Goal: Information Seeking & Learning: Learn about a topic

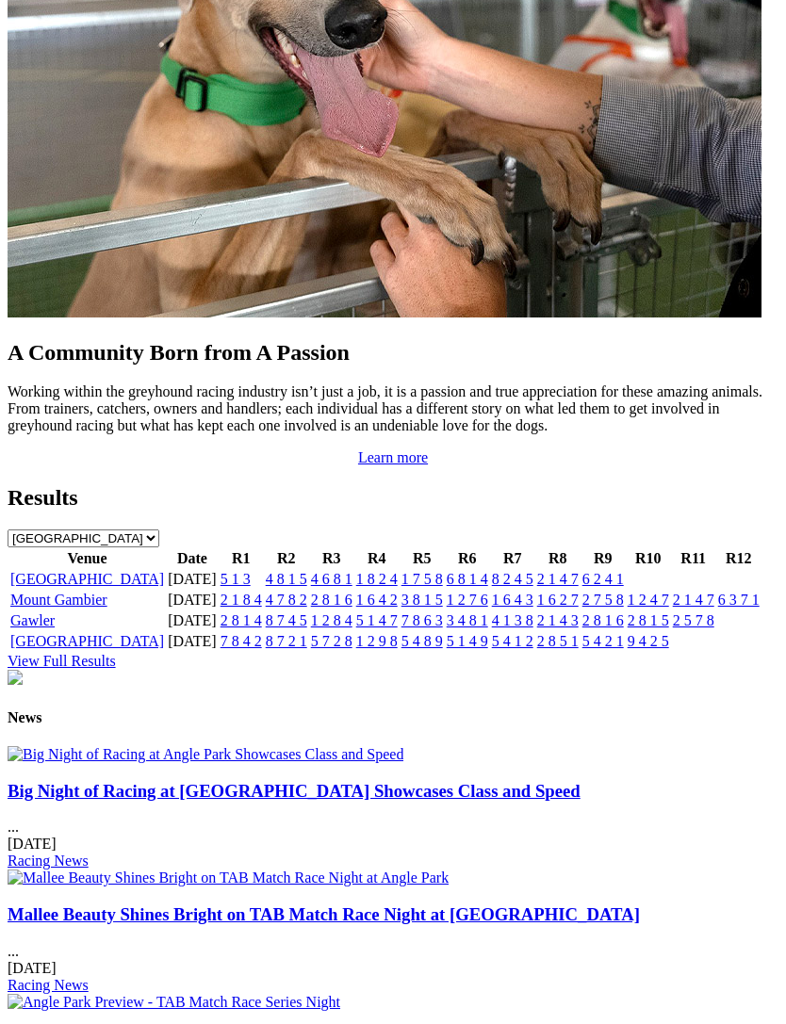
scroll to position [1734, 0]
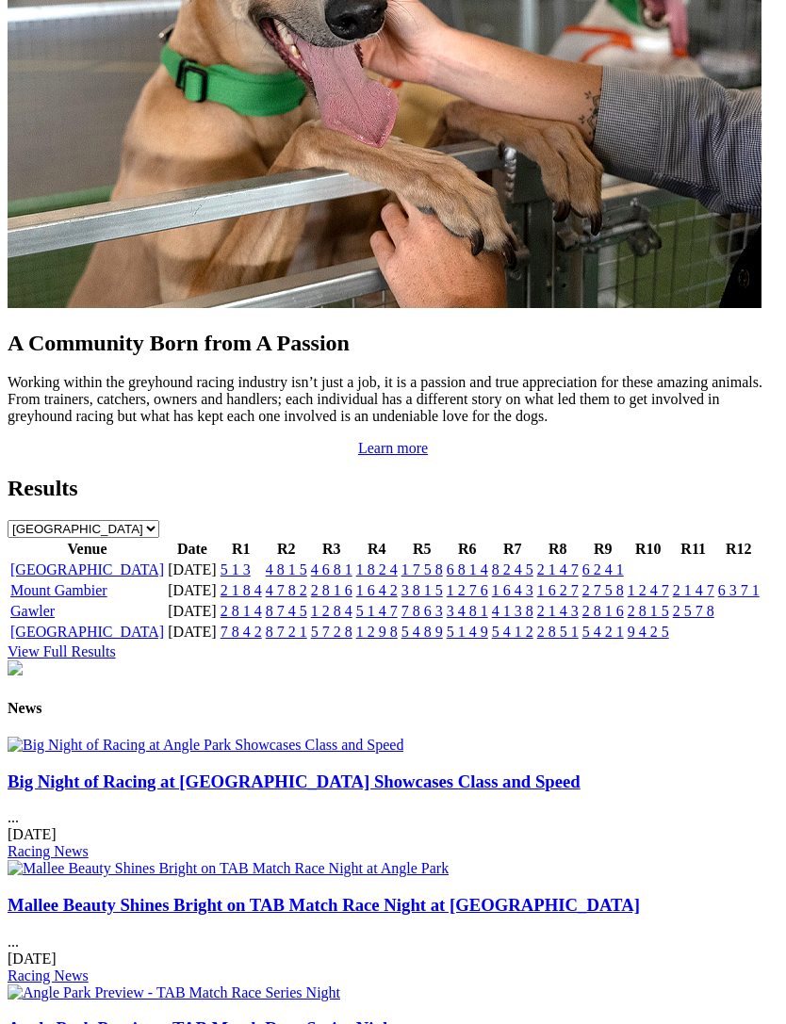
click at [44, 578] on link "[GEOGRAPHIC_DATA]" at bounding box center [87, 570] width 154 height 16
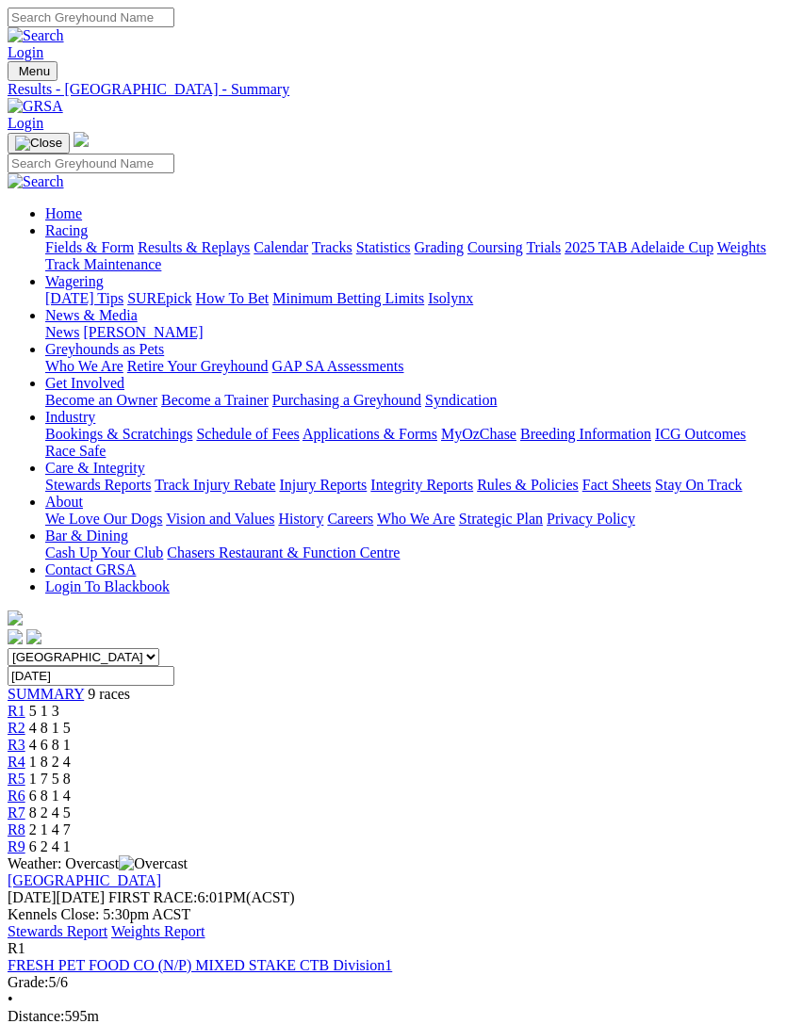
click at [107, 923] on link "Stewards Report" at bounding box center [58, 931] width 100 height 16
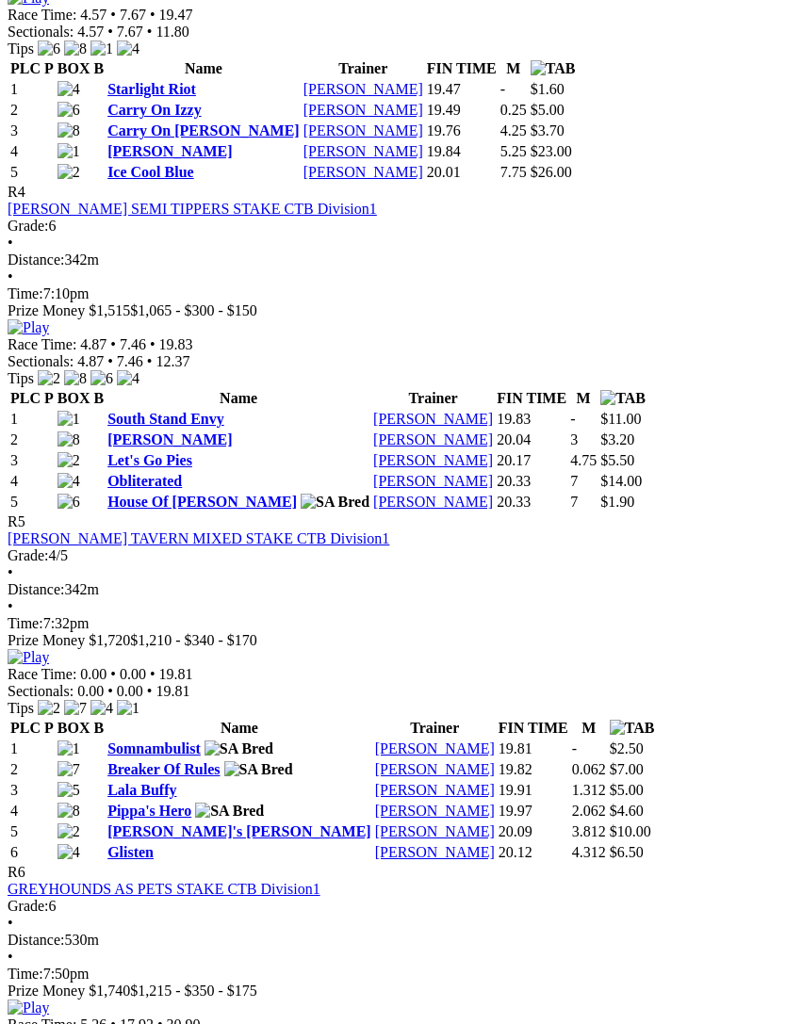
scroll to position [1804, 0]
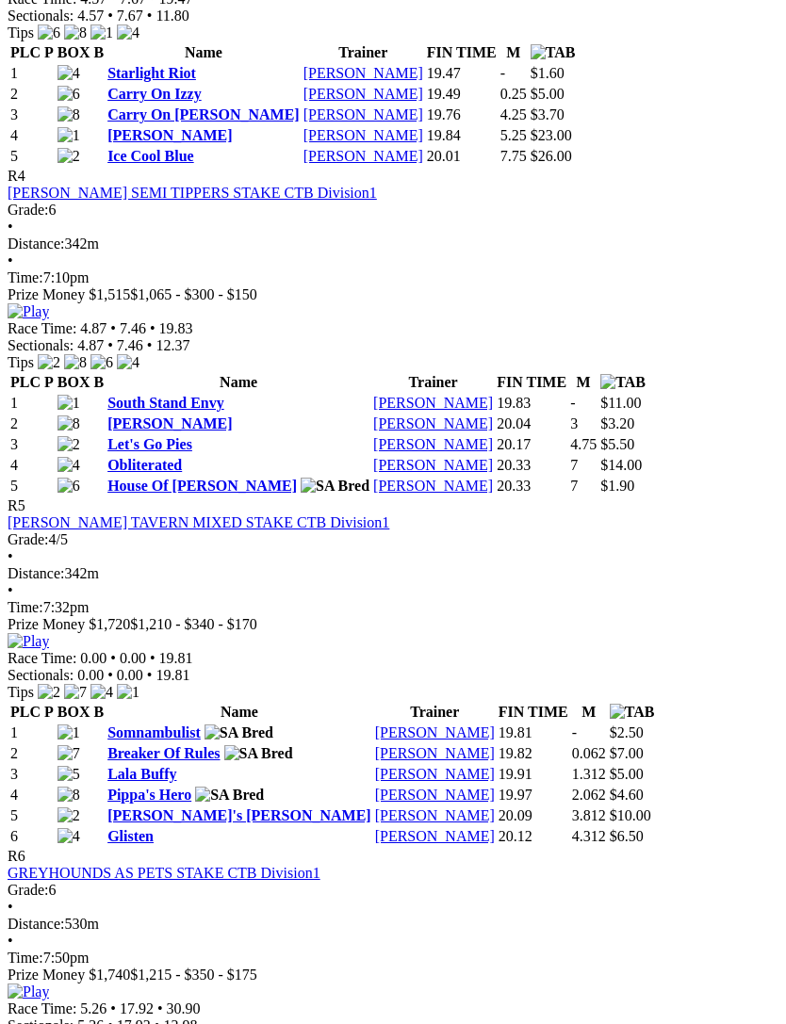
click at [131, 828] on link "Glisten" at bounding box center [130, 836] width 46 height 16
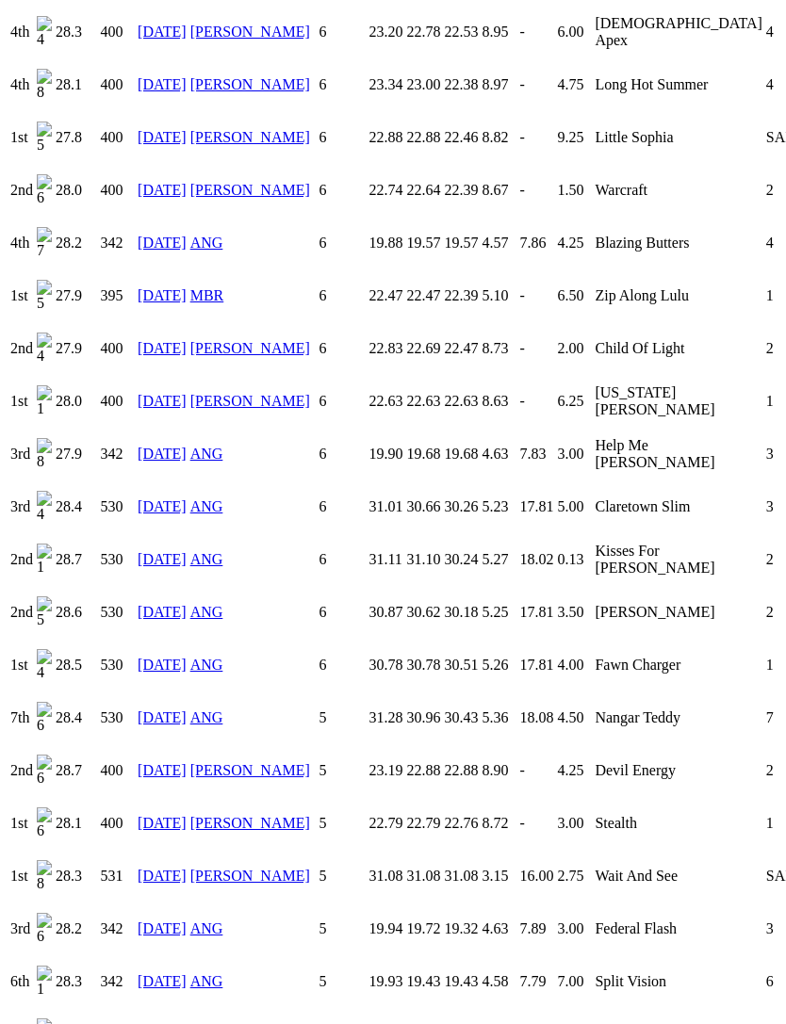
scroll to position [2527, 0]
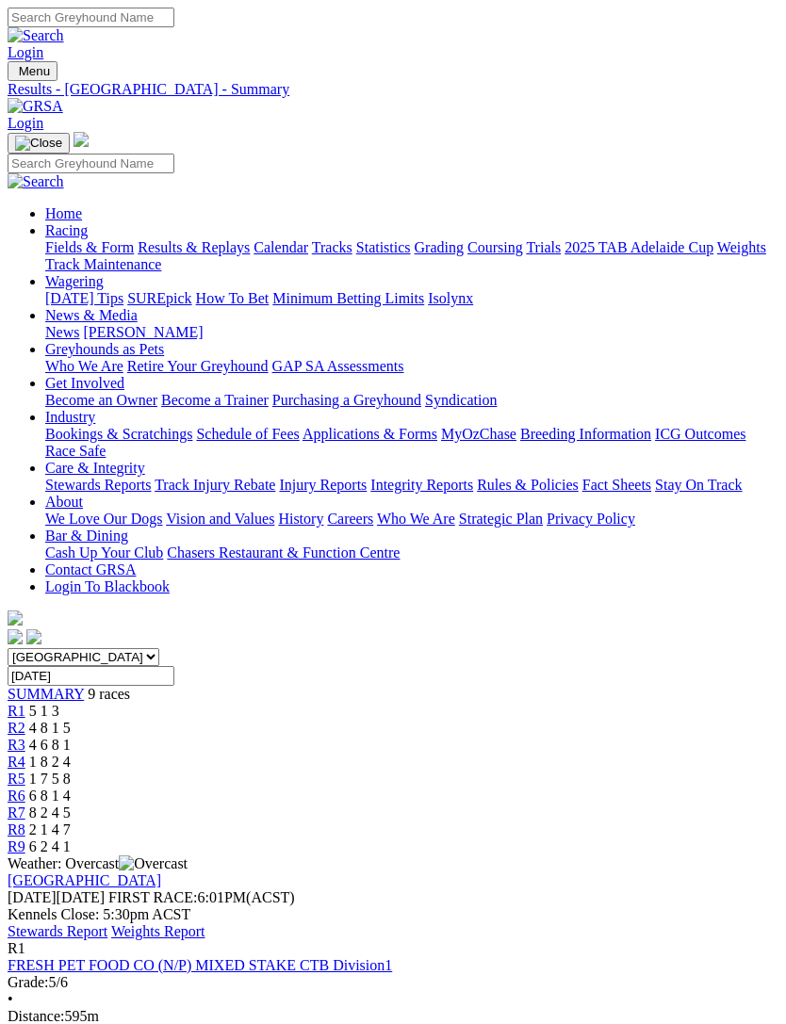
scroll to position [1864, 0]
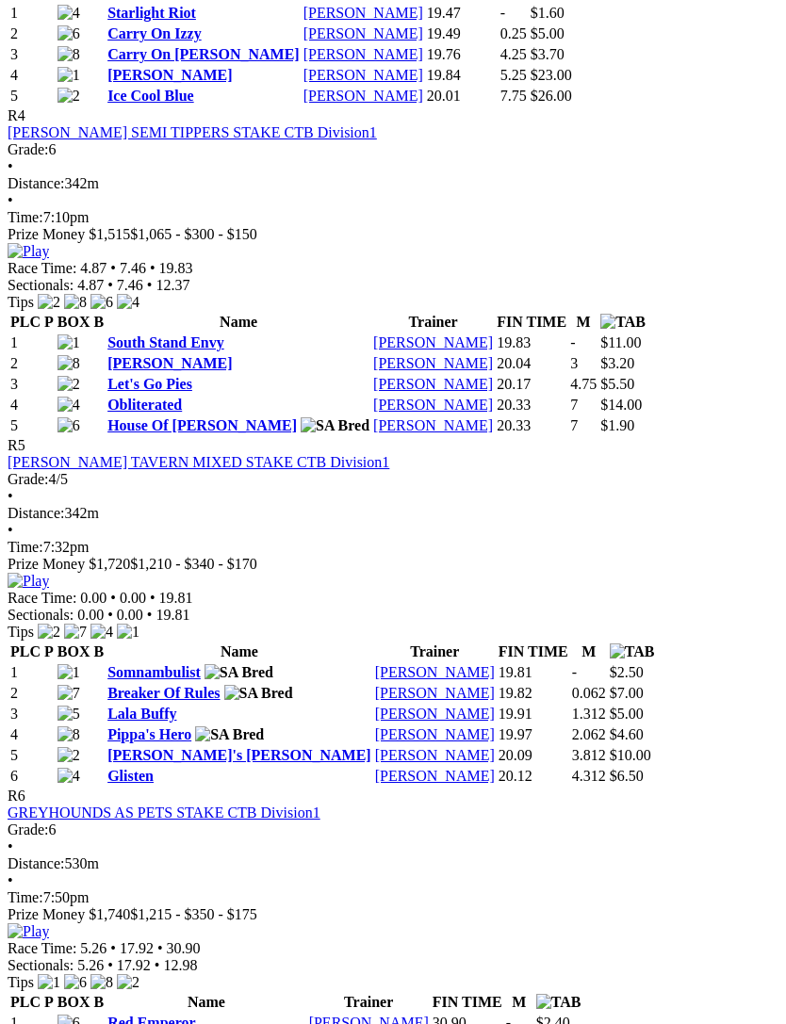
click at [128, 768] on link "Glisten" at bounding box center [130, 776] width 46 height 16
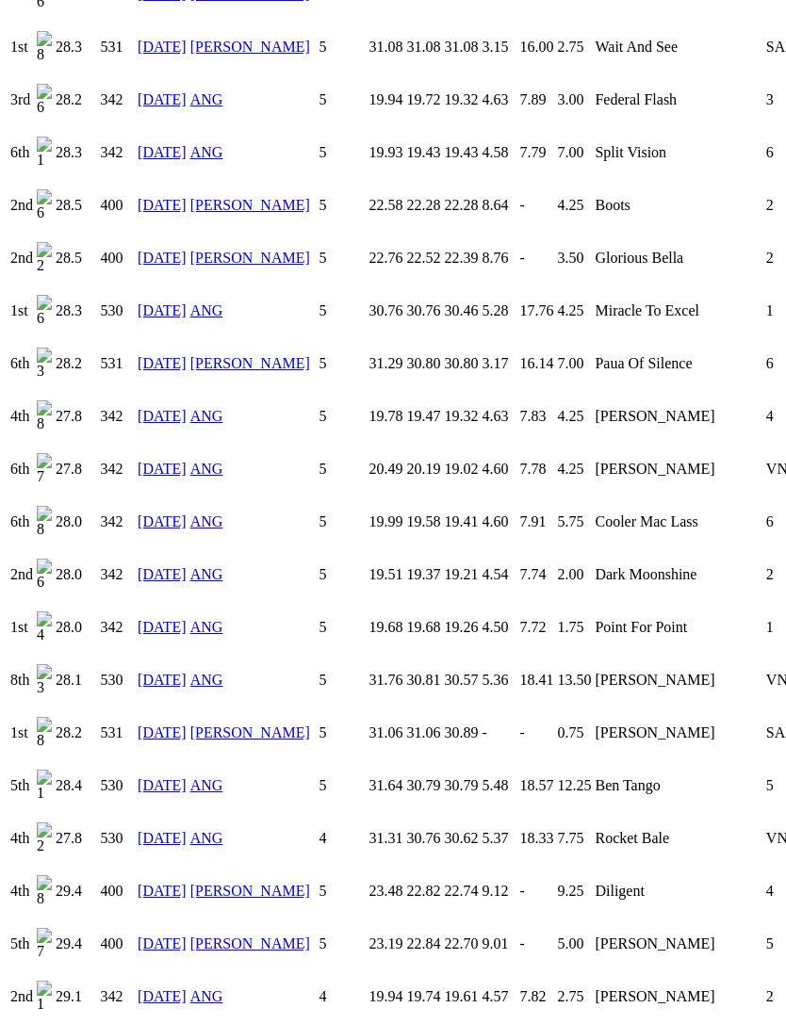
scroll to position [3367, 0]
